Goal: Find specific page/section: Find specific page/section

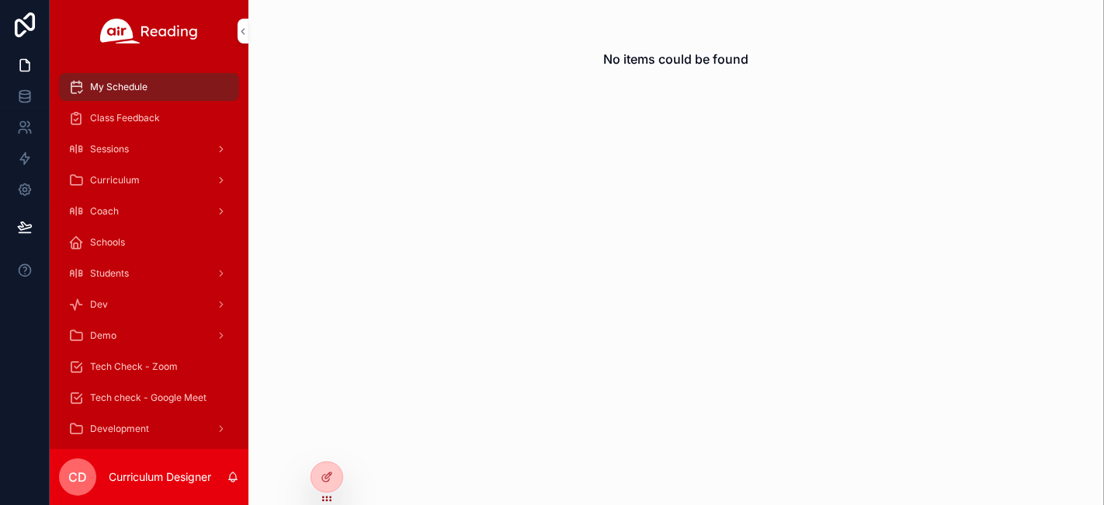
click at [0, 0] on icon at bounding box center [0, 0] width 0 height 0
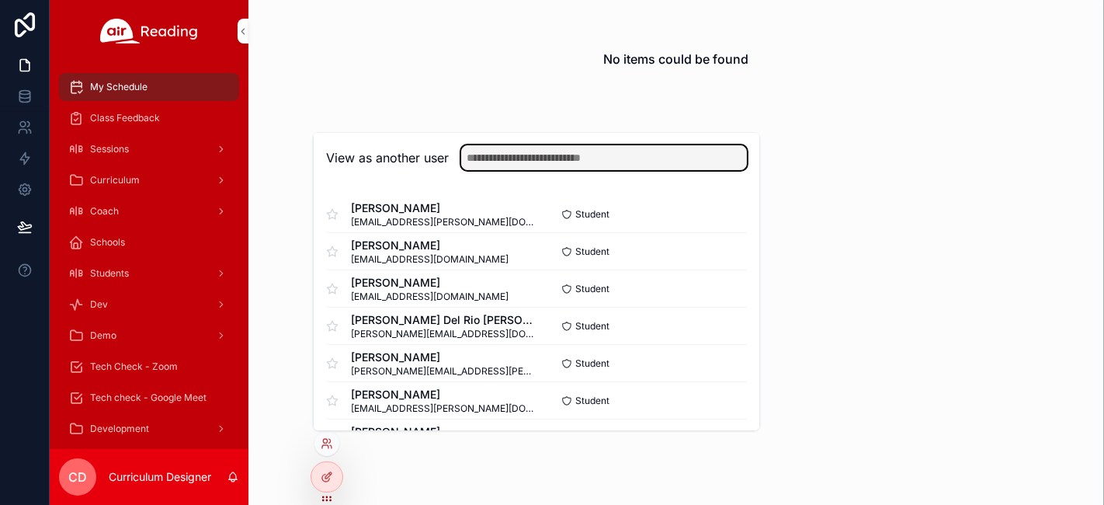
click at [640, 156] on input "text" at bounding box center [604, 157] width 286 height 25
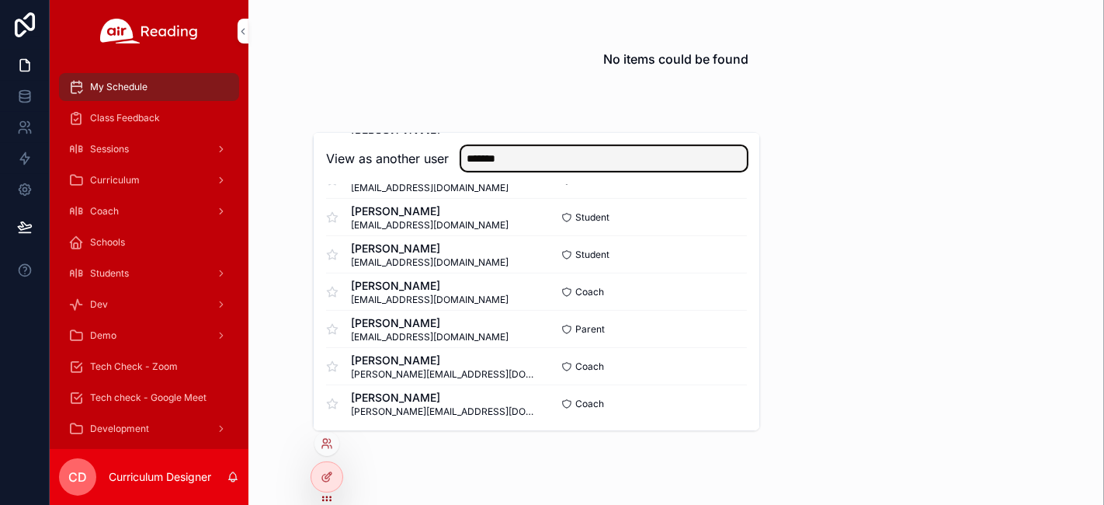
scroll to position [449, 0]
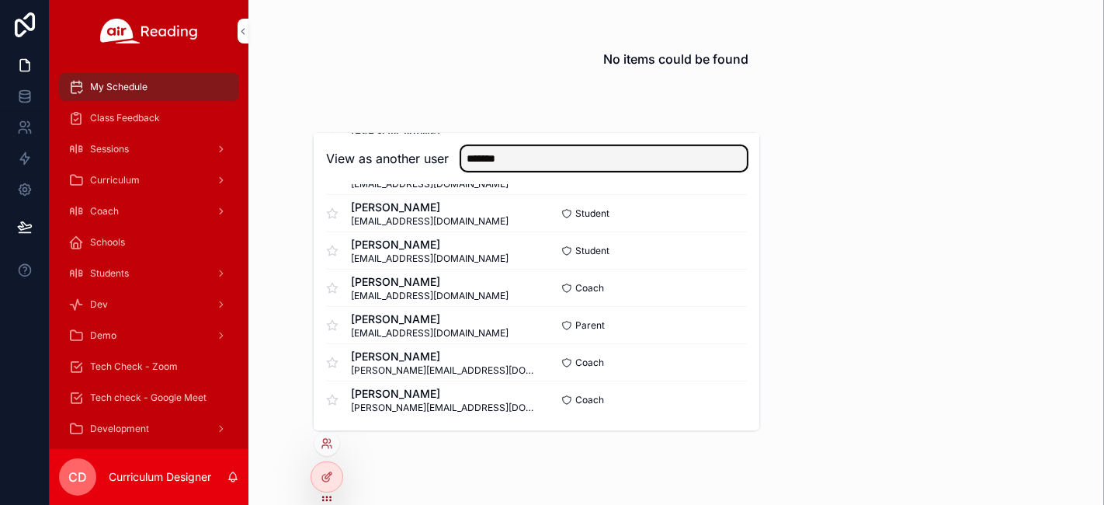
type input "*******"
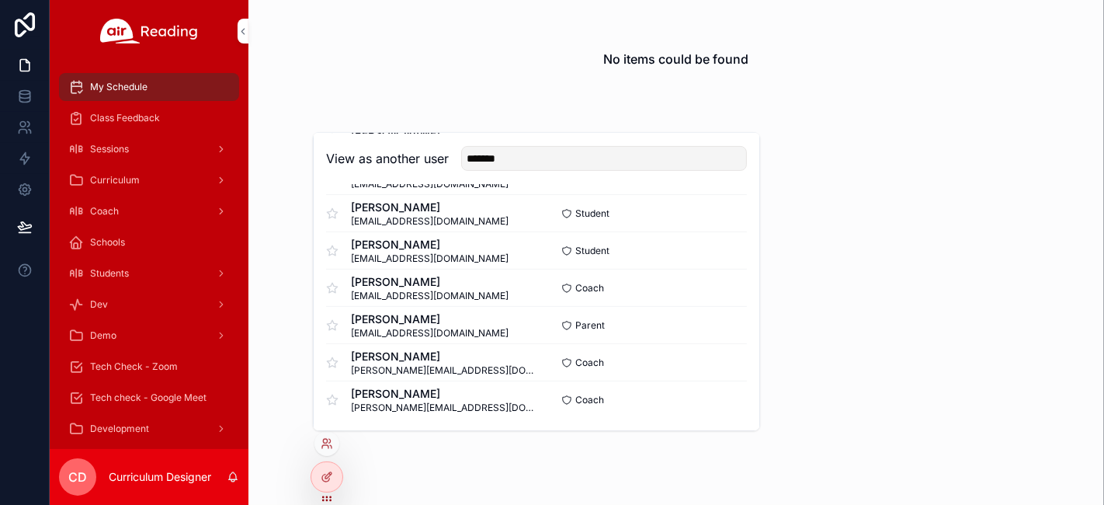
click at [0, 0] on button "Select" at bounding box center [0, 0] width 0 height 0
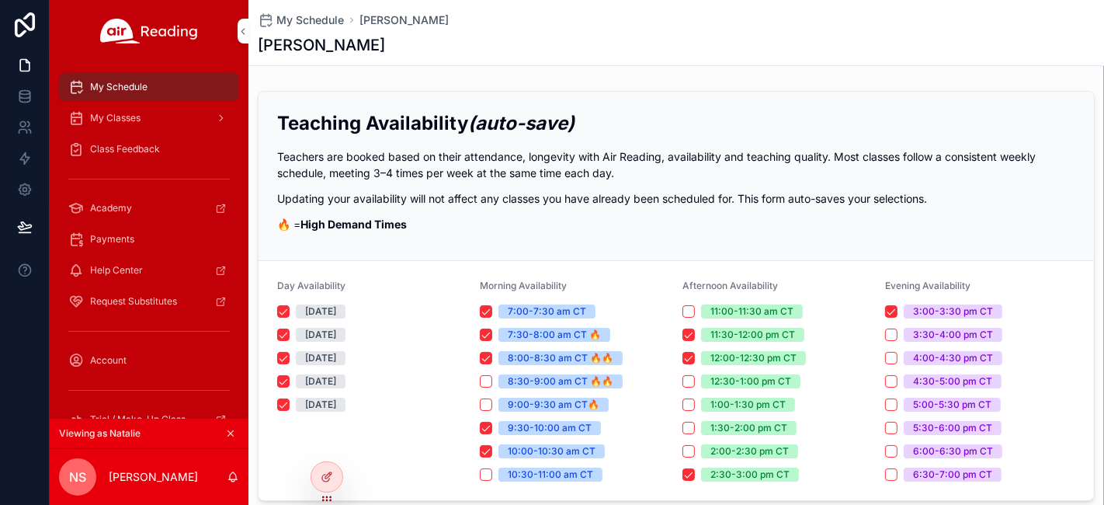
click at [116, 115] on span "My Classes" at bounding box center [115, 118] width 50 height 12
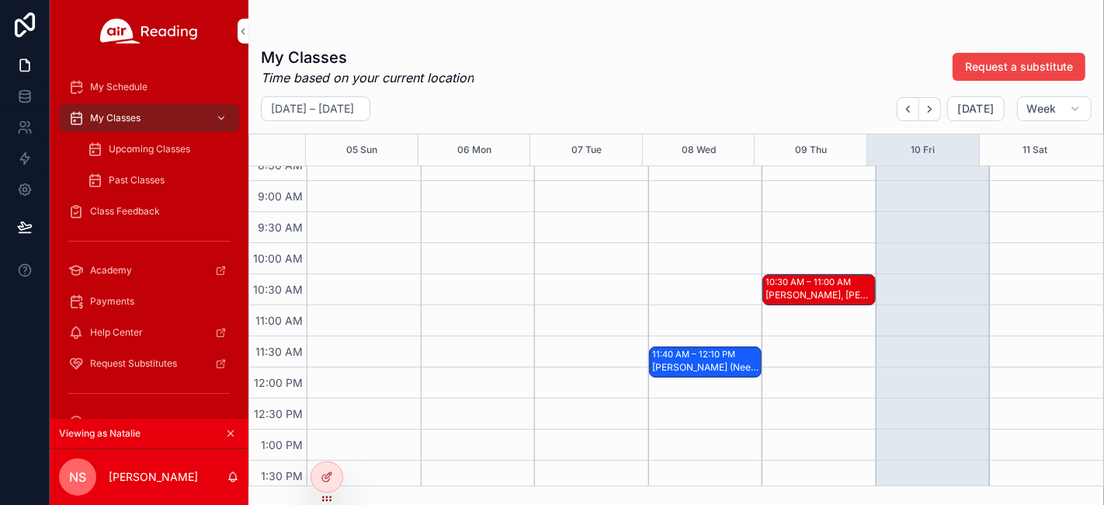
scroll to position [517, 0]
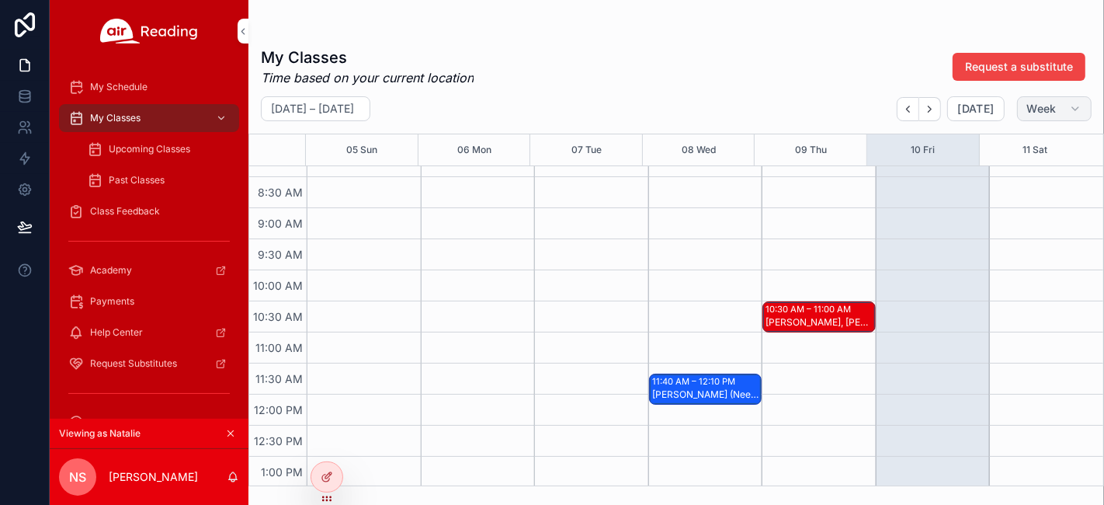
click at [1029, 113] on span "Week" at bounding box center [1041, 109] width 29 height 14
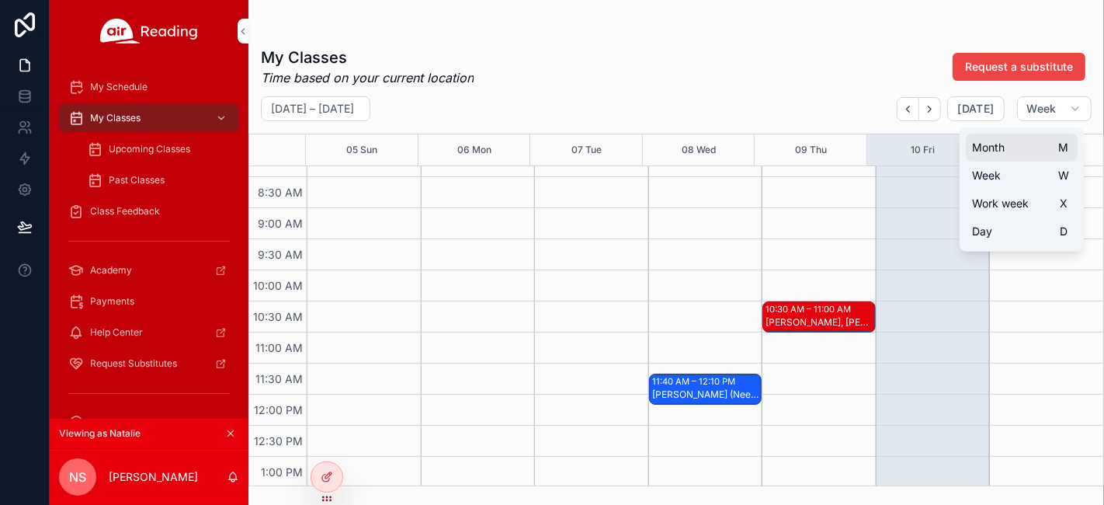
click at [1007, 153] on button "Month M" at bounding box center [1022, 148] width 112 height 28
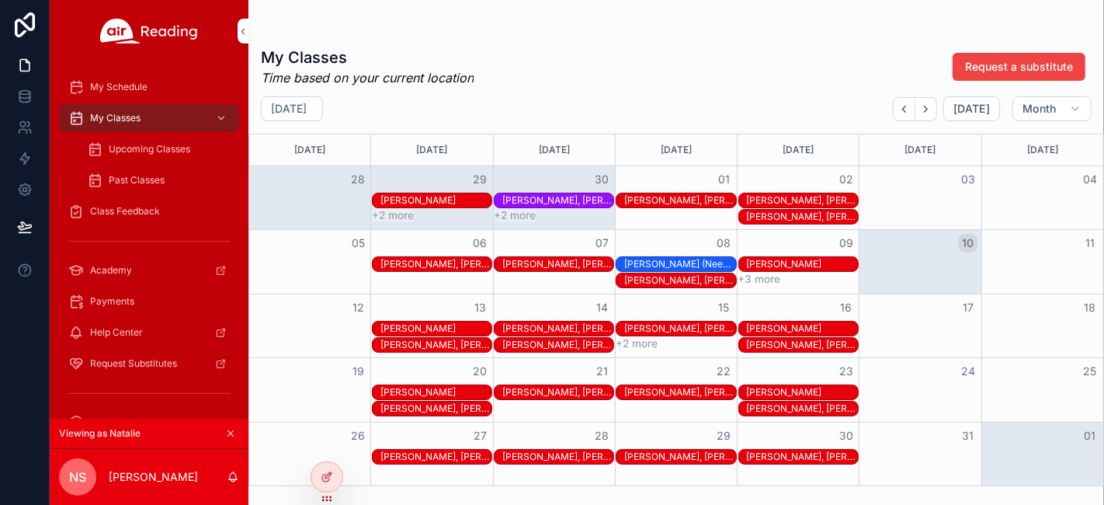
click at [144, 145] on span "Upcoming Classes" at bounding box center [149, 149] width 81 height 12
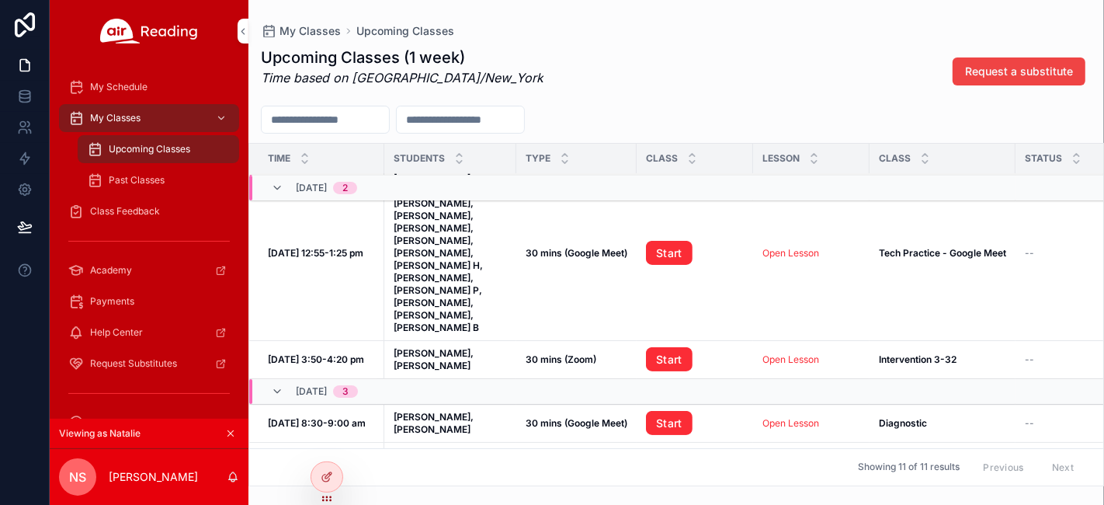
scroll to position [172, 0]
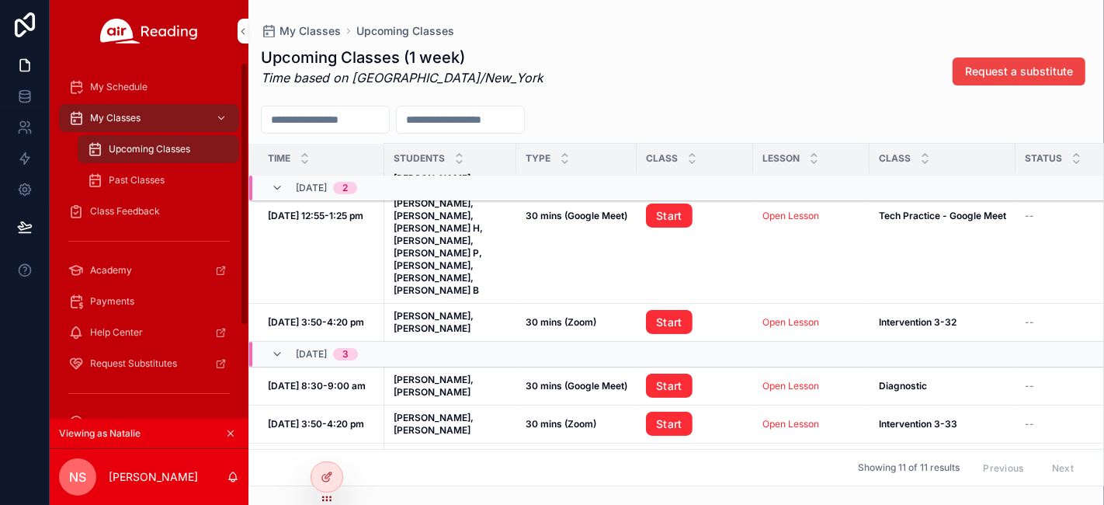
click at [123, 179] on span "Past Classes" at bounding box center [137, 180] width 56 height 12
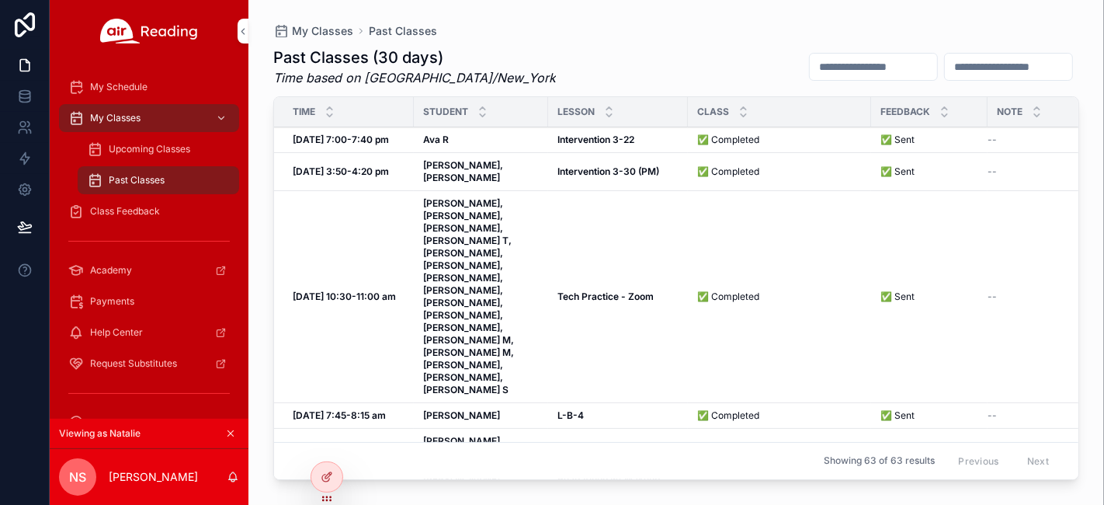
click at [155, 151] on span "Upcoming Classes" at bounding box center [149, 149] width 81 height 12
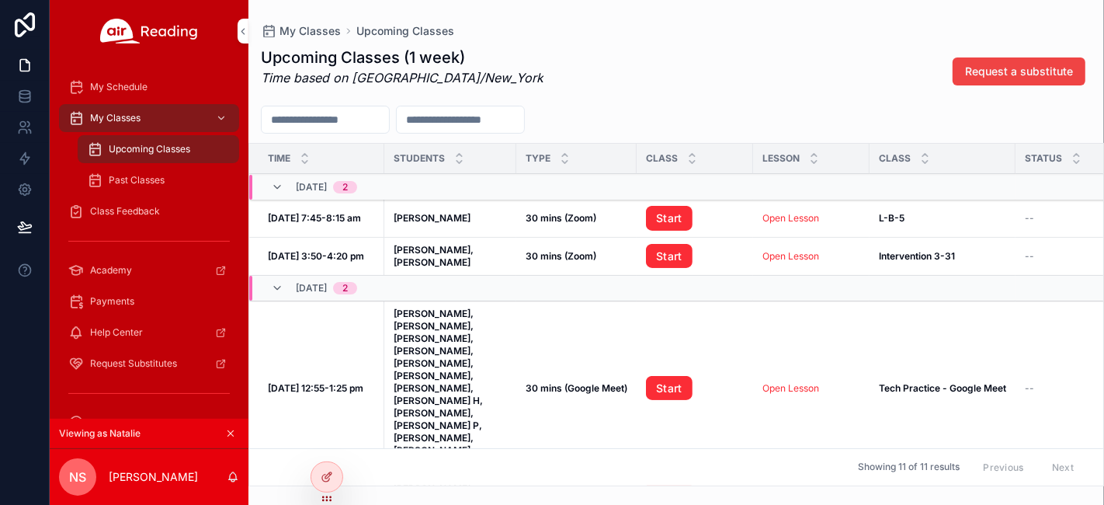
click at [227, 431] on icon "scrollable content" at bounding box center [230, 433] width 11 height 11
